Goal: Transaction & Acquisition: Subscribe to service/newsletter

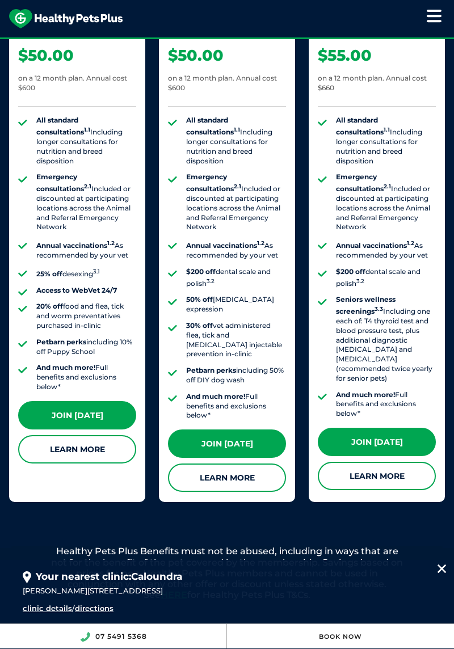
scroll to position [1124, 0]
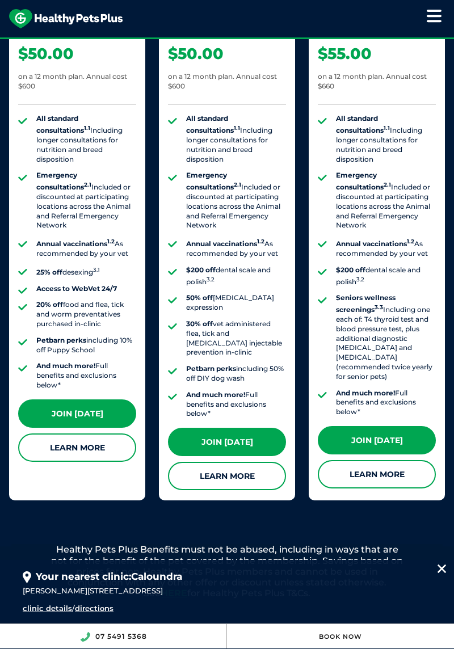
click at [224, 469] on link "Learn More" at bounding box center [227, 475] width 118 height 28
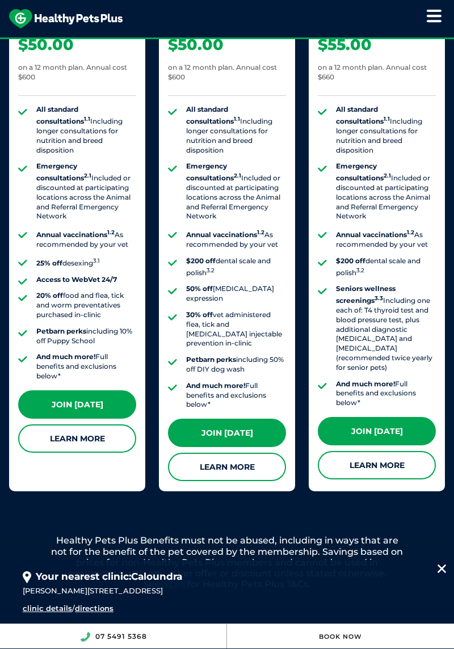
scroll to position [1160, 0]
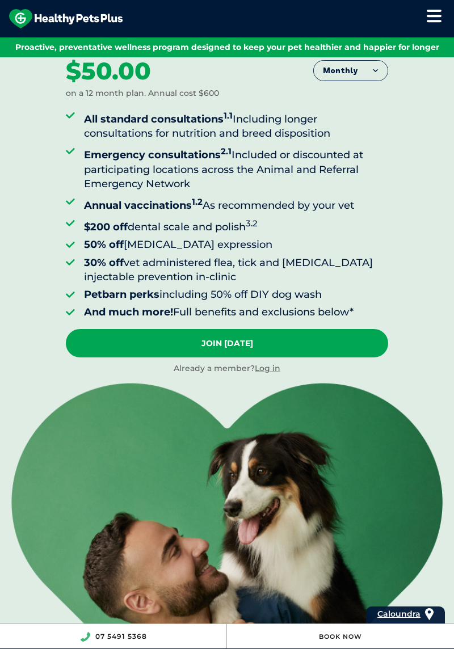
scroll to position [63, 0]
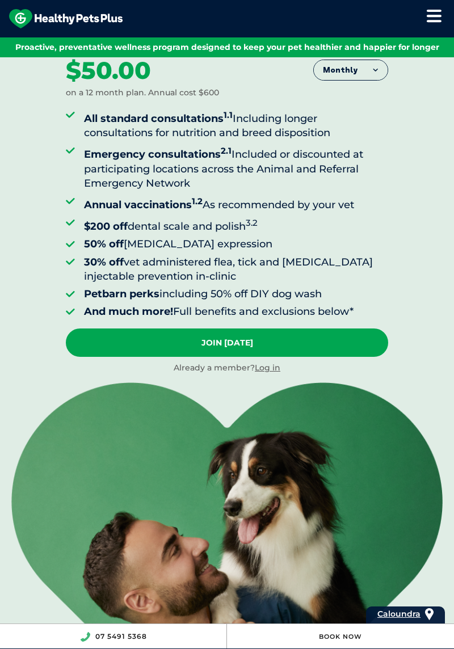
click at [346, 344] on link "Join [DATE]" at bounding box center [227, 342] width 322 height 28
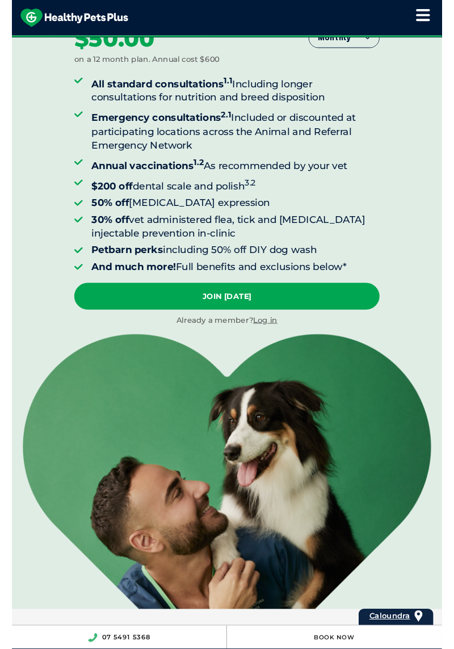
scroll to position [99, 0]
